Goal: Share content

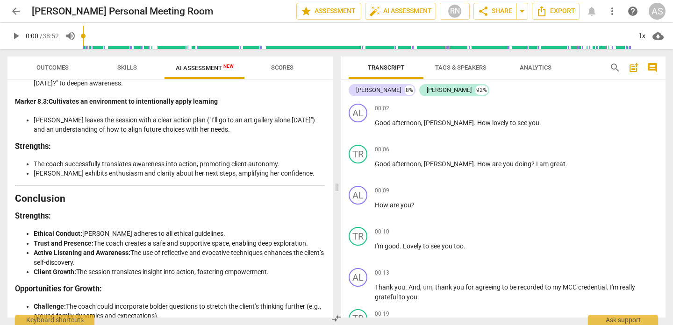
drag, startPoint x: 313, startPoint y: 306, endPoint x: 320, endPoint y: 306, distance: 7.0
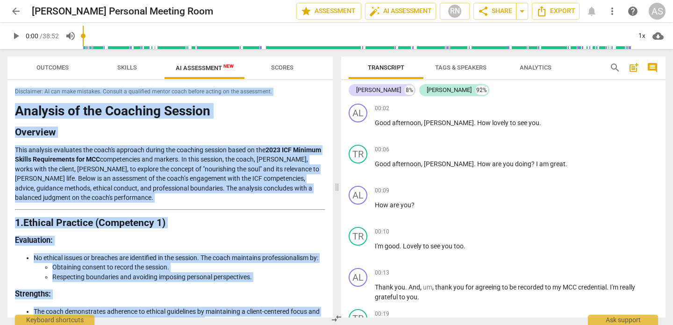
drag, startPoint x: 317, startPoint y: 305, endPoint x: 39, endPoint y: 61, distance: 369.7
click at [39, 61] on div "Outcomes Skills AI Assessment New Scores Disclaimer: AI can make mistakes. Cons…" at bounding box center [169, 187] width 325 height 261
copy div "Loremipsum: DO sit amet consecte. Adipisc e seddoeius tempor incid utlabo etdol…"
click at [501, 10] on span "share Share" at bounding box center [495, 11] width 35 height 11
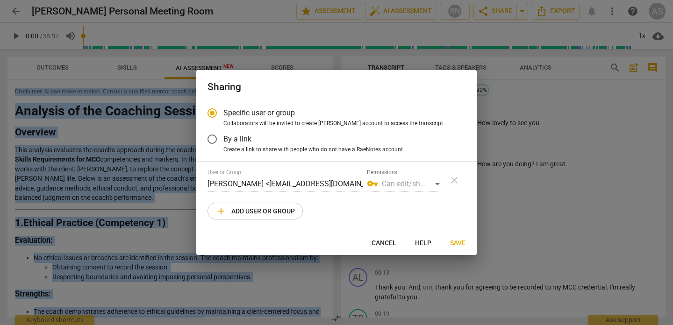
click at [266, 211] on span "add Add user or group" at bounding box center [255, 211] width 79 height 11
radio input "false"
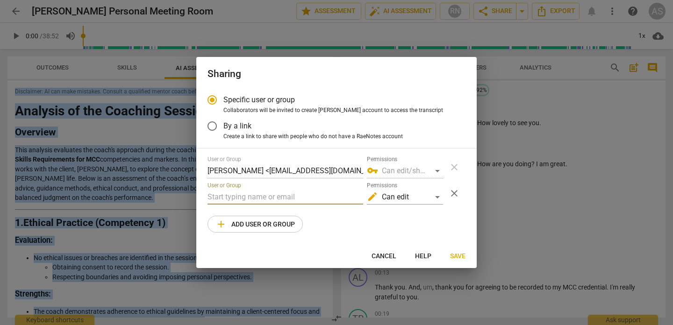
click at [256, 193] on input "text" at bounding box center [286, 197] width 156 height 15
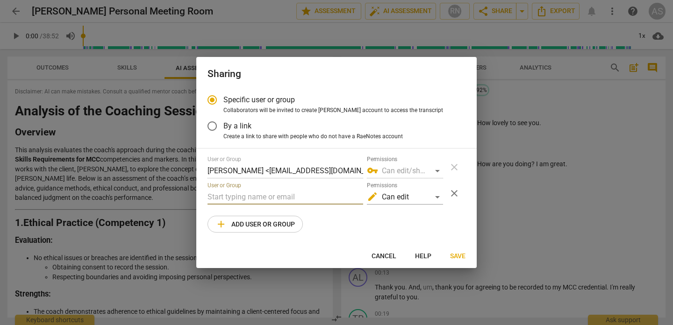
paste input "[EMAIL_ADDRESS][DOMAIN_NAME]"
type input "[EMAIL_ADDRESS][DOMAIN_NAME]"
click at [269, 227] on span "add Add user or group" at bounding box center [255, 224] width 79 height 11
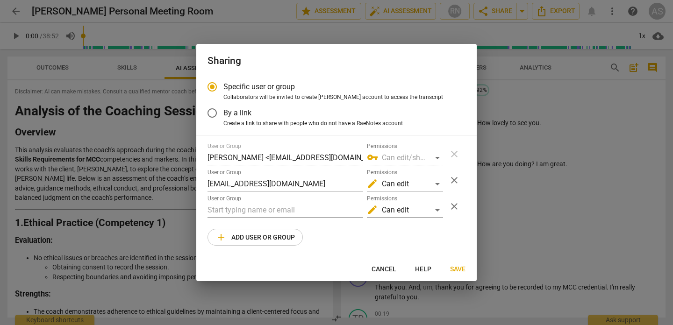
click at [454, 206] on span "close" at bounding box center [454, 206] width 11 height 11
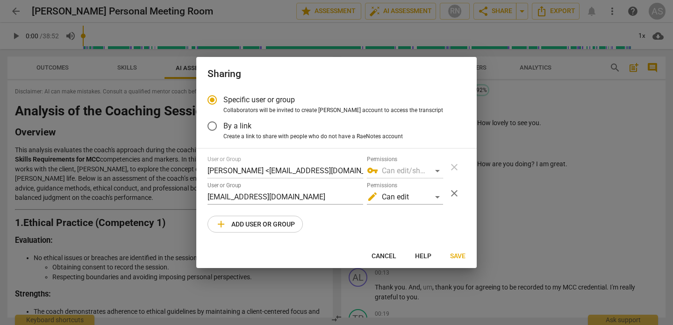
click at [457, 257] on span "Save" at bounding box center [457, 256] width 15 height 9
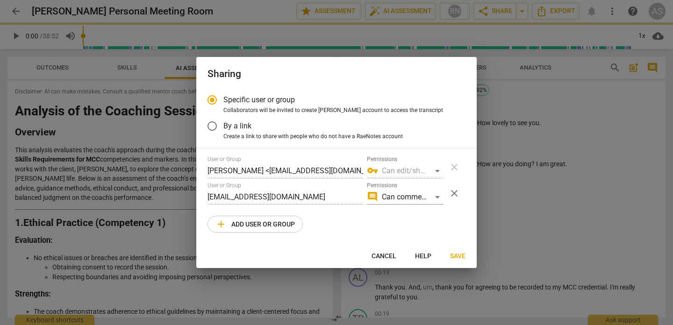
radio input "false"
type input "[PERSON_NAME] <[PERSON_NAME][EMAIL_ADDRESS][DOMAIN_NAME]>"
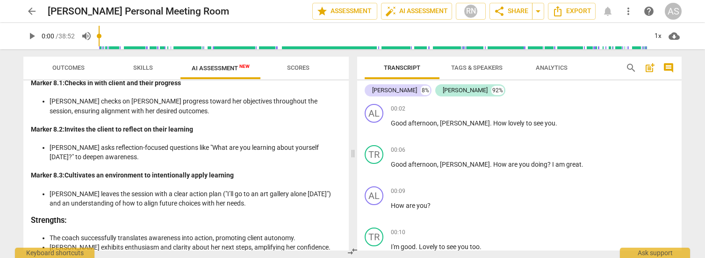
scroll to position [2072, 0]
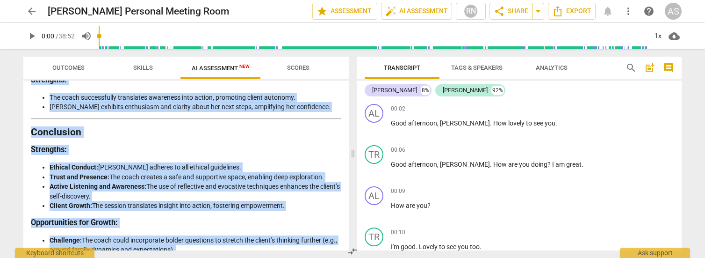
drag, startPoint x: 32, startPoint y: 108, endPoint x: 332, endPoint y: 243, distance: 328.4
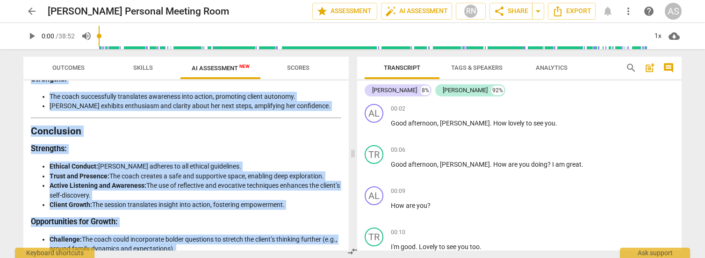
copy div "Loremips do sit Ametcons Adipisc Elitsedd Eius temporin utlaboree dol magna'a e…"
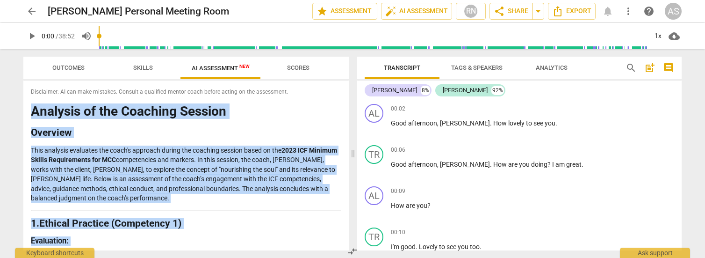
scroll to position [0, 0]
